Goal: Information Seeking & Learning: Learn about a topic

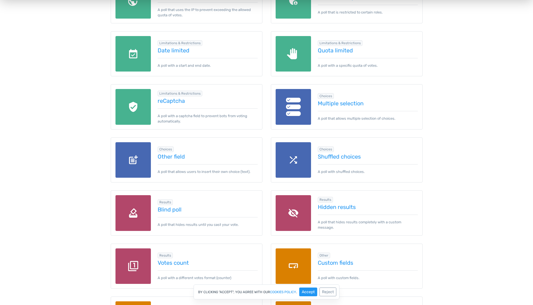
scroll to position [506, 0]
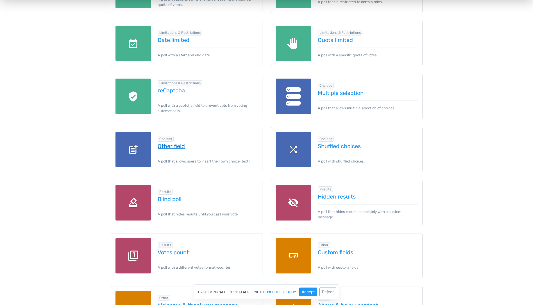
click at [178, 143] on link "Other field" at bounding box center [208, 146] width 100 height 6
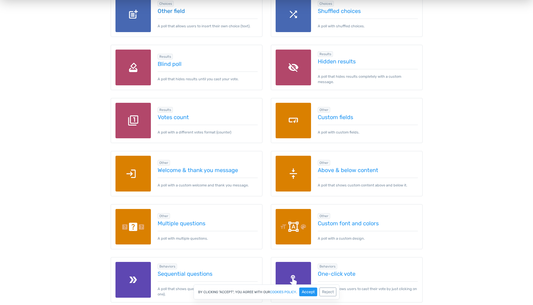
scroll to position [796, 0]
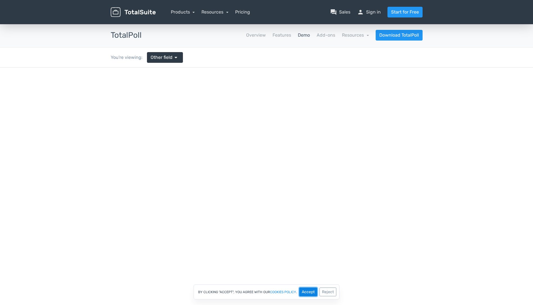
click at [303, 291] on button "Accept" at bounding box center [308, 291] width 18 height 9
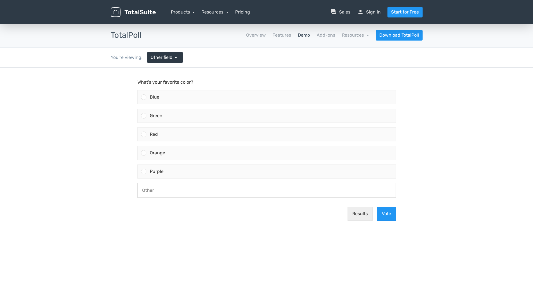
click at [161, 191] on input "text" at bounding box center [267, 190] width 258 height 14
type input "Pieru"
type button "results"
click at [162, 59] on span "Other field" at bounding box center [162, 57] width 22 height 7
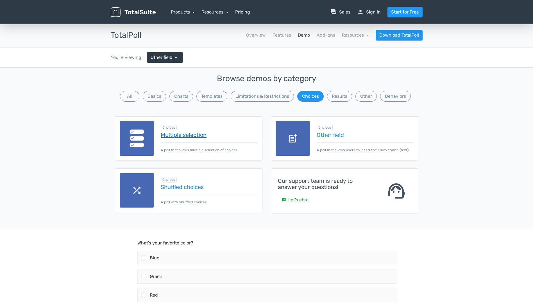
click at [178, 137] on link "Multiple selection" at bounding box center [209, 135] width 97 height 6
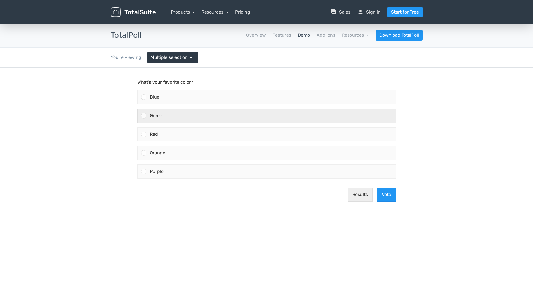
click at [142, 116] on div at bounding box center [143, 115] width 5 height 5
click at [144, 116] on input "Green" at bounding box center [144, 116] width 0 height 0
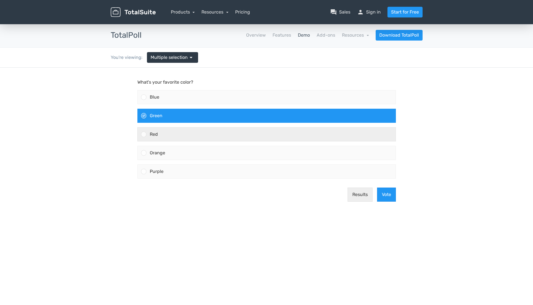
click at [141, 134] on div at bounding box center [143, 133] width 5 height 5
click at [144, 134] on input "Red" at bounding box center [144, 134] width 0 height 0
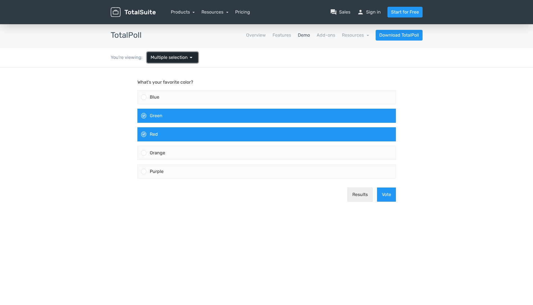
click at [168, 60] on span "Multiple selection" at bounding box center [169, 57] width 37 height 7
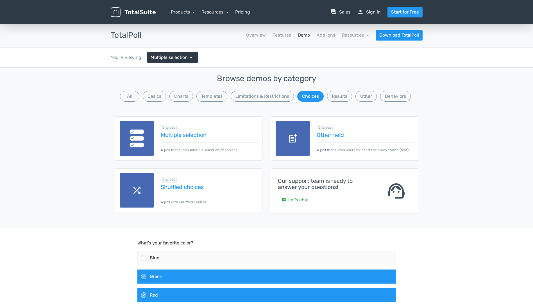
click at [306, 139] on img at bounding box center [293, 138] width 35 height 35
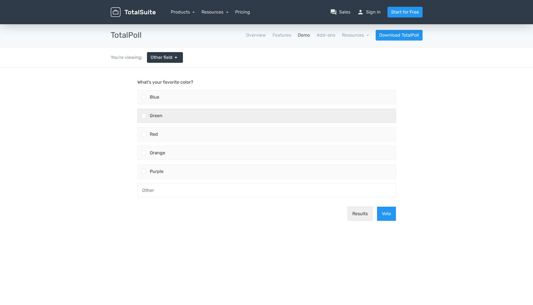
click at [141, 112] on div at bounding box center [142, 115] width 9 height 13
click at [144, 116] on input "Green" at bounding box center [144, 116] width 0 height 0
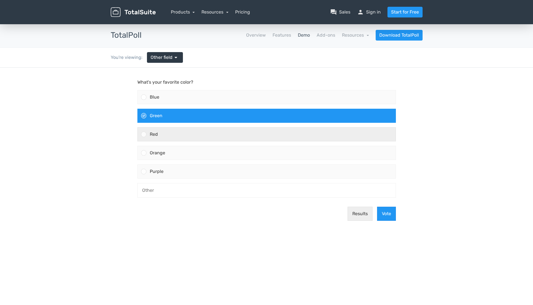
click at [145, 127] on div at bounding box center [142, 133] width 9 height 13
click at [144, 134] on input "Red" at bounding box center [144, 134] width 0 height 0
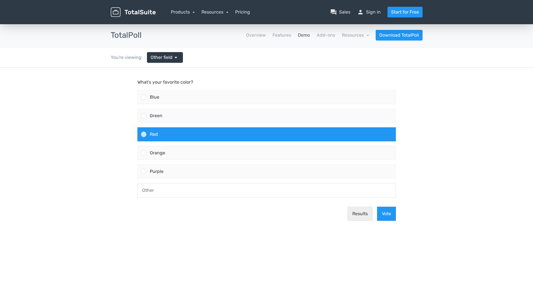
click at [147, 189] on input "text" at bounding box center [267, 190] width 258 height 14
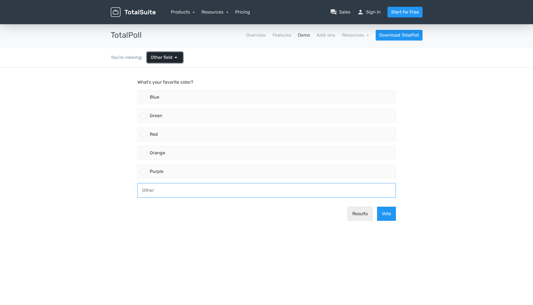
click at [152, 59] on span "Other field" at bounding box center [162, 57] width 22 height 7
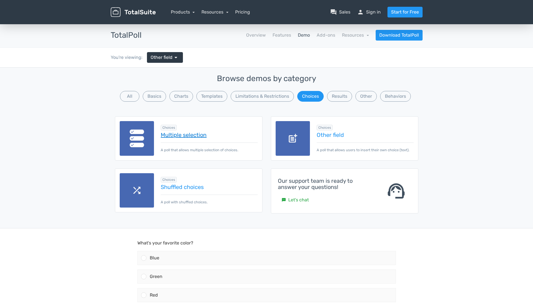
click at [170, 136] on link "Multiple selection" at bounding box center [209, 135] width 97 height 6
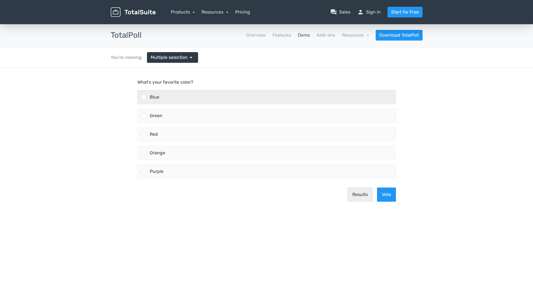
click at [155, 96] on span "Blue" at bounding box center [155, 96] width 10 height 5
click at [144, 97] on input "Blue" at bounding box center [144, 97] width 0 height 0
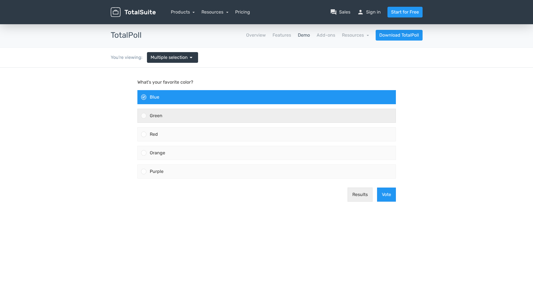
click at [154, 115] on span "Green" at bounding box center [156, 115] width 13 height 5
click at [144, 116] on input "Green" at bounding box center [144, 116] width 0 height 0
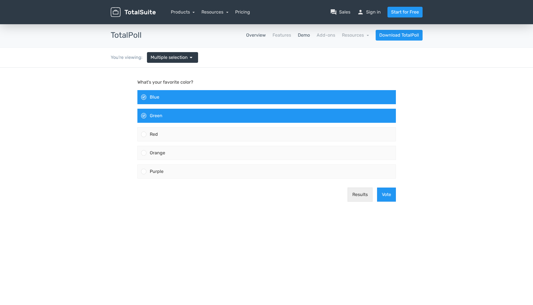
click at [256, 37] on link "Overview" at bounding box center [256, 35] width 20 height 7
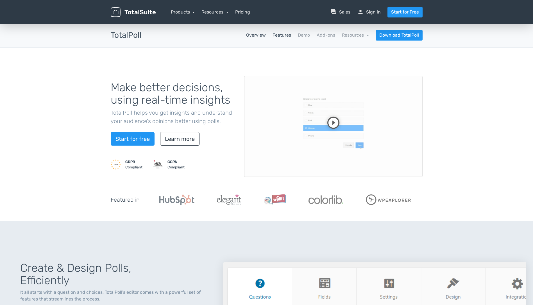
click at [286, 33] on link "Features" at bounding box center [282, 35] width 19 height 7
